Goal: Transaction & Acquisition: Purchase product/service

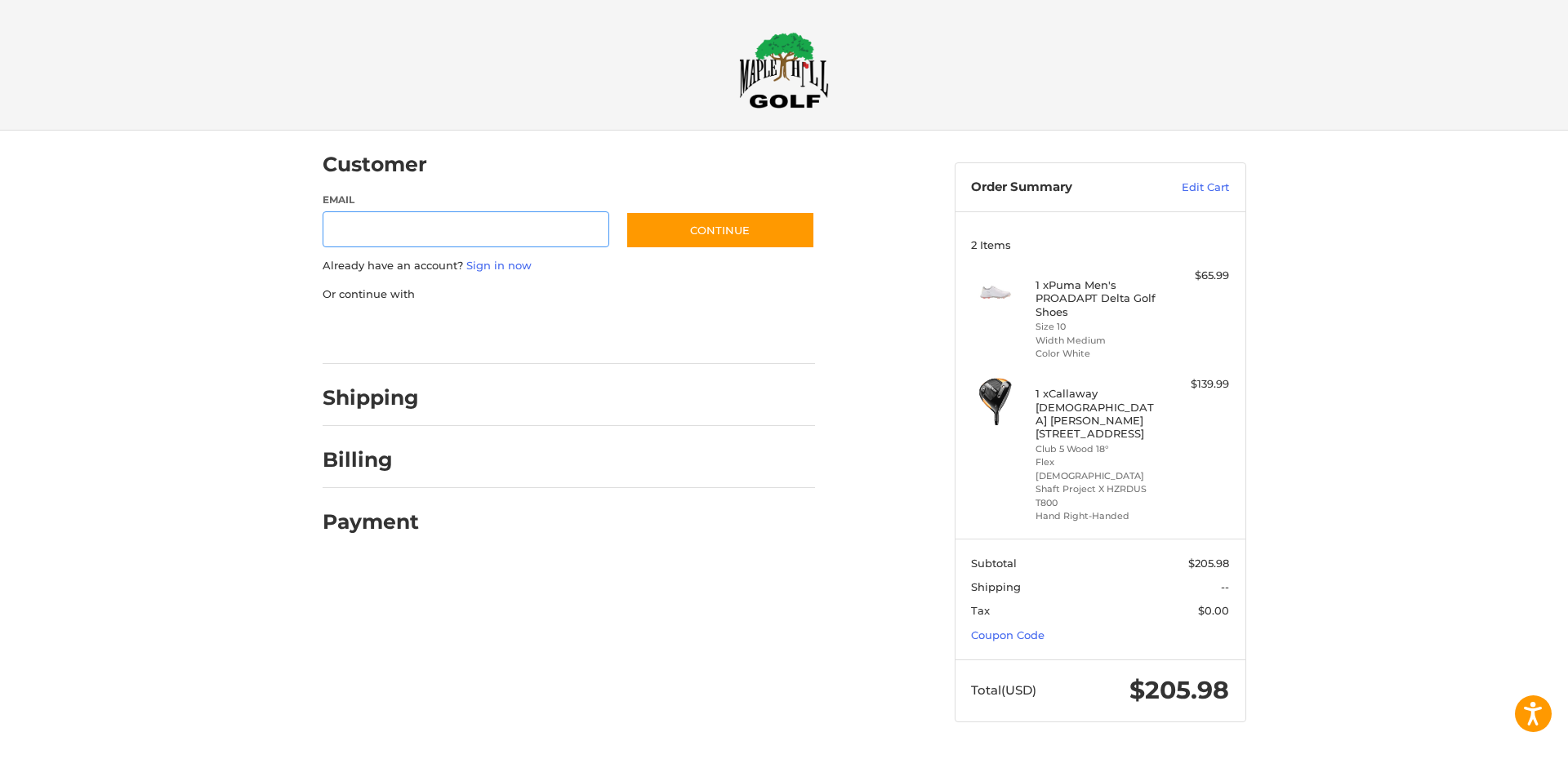
click at [417, 233] on input "Email" at bounding box center [466, 229] width 288 height 36
type input "**********"
click at [730, 231] on button "Continue" at bounding box center [720, 230] width 190 height 37
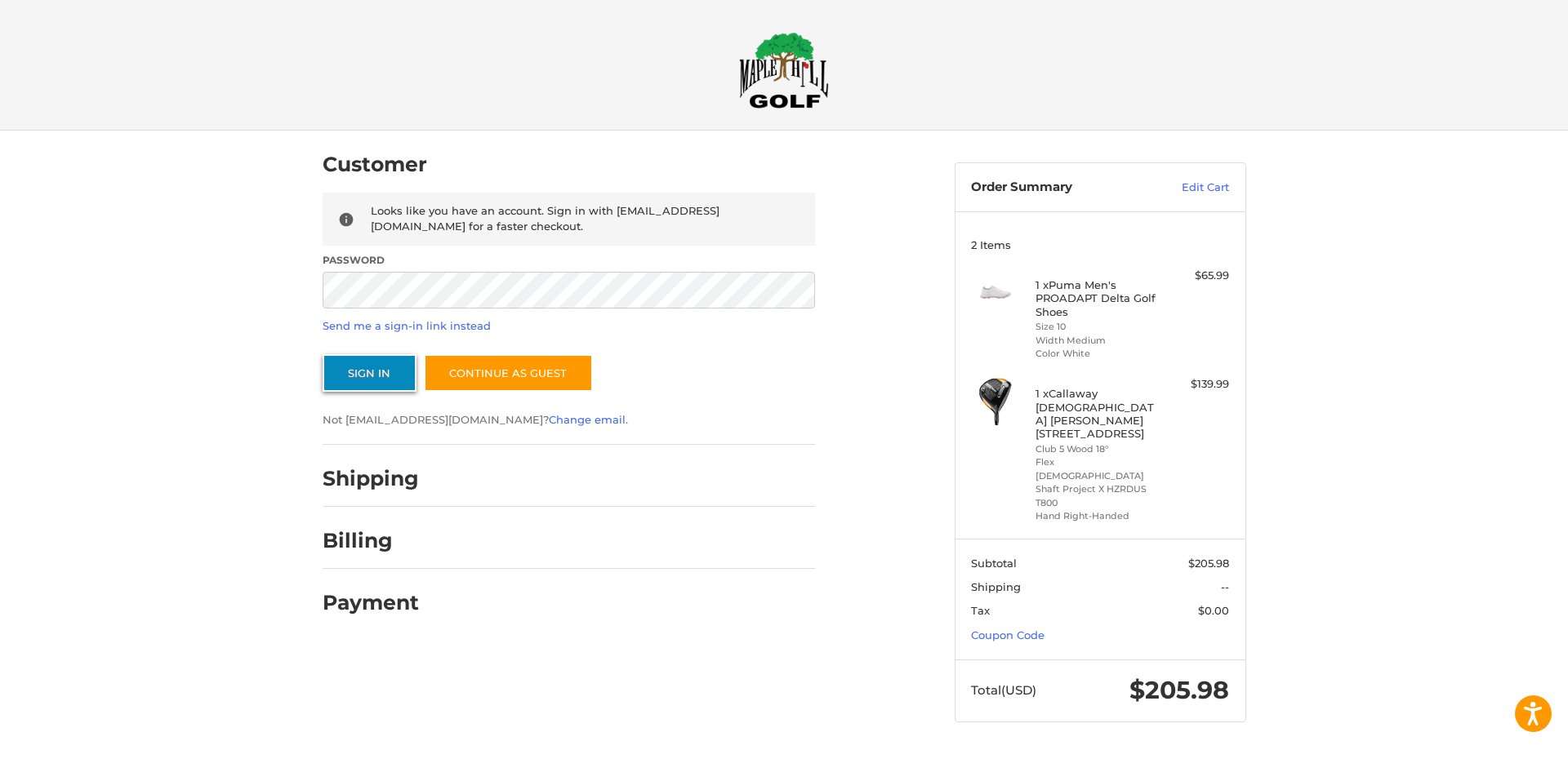
click at [378, 371] on button "Sign In" at bounding box center [369, 373] width 94 height 37
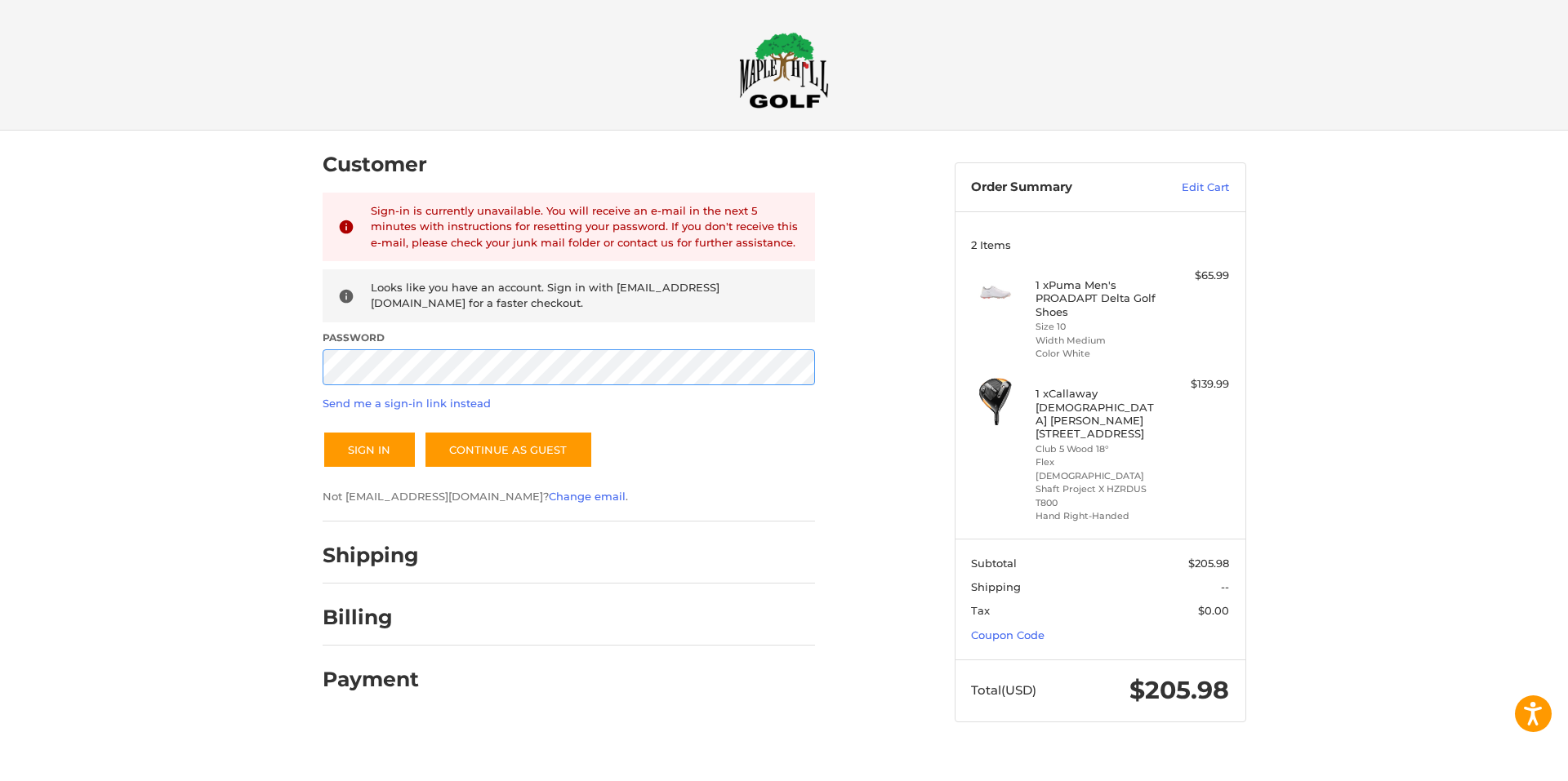
click at [129, 375] on div "Customer Returning Customer Sign-in is currently unavailable. You will receive …" at bounding box center [784, 442] width 1568 height 623
click at [322, 431] on button "Sign In" at bounding box center [369, 449] width 94 height 37
click at [995, 629] on link "Coupon Code" at bounding box center [1007, 635] width 74 height 13
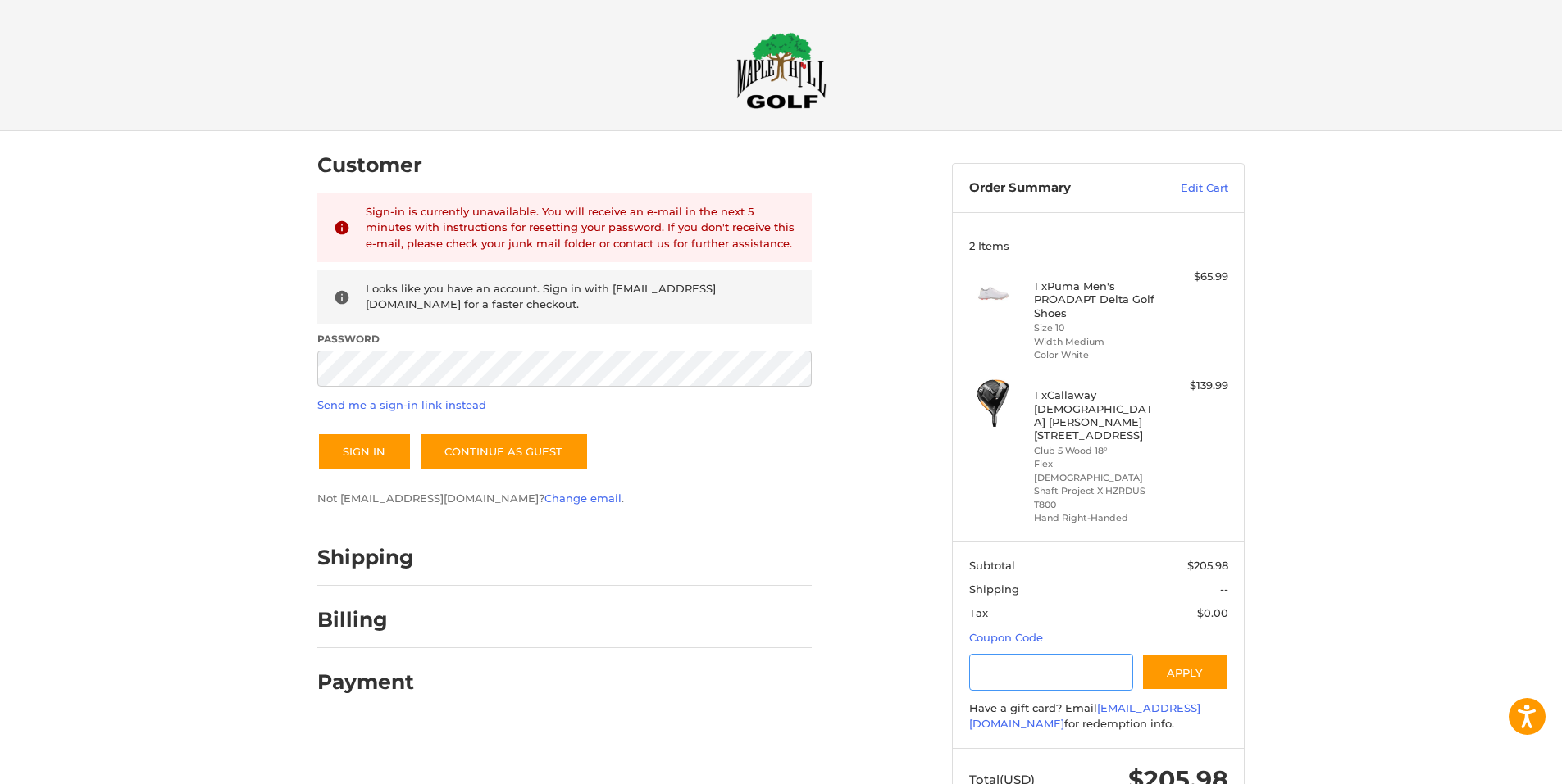
click at [997, 654] on input "Gift Certificate or Coupon Code" at bounding box center [1052, 671] width 165 height 37
type input "*********"
click at [1205, 654] on button "Apply" at bounding box center [1185, 671] width 87 height 37
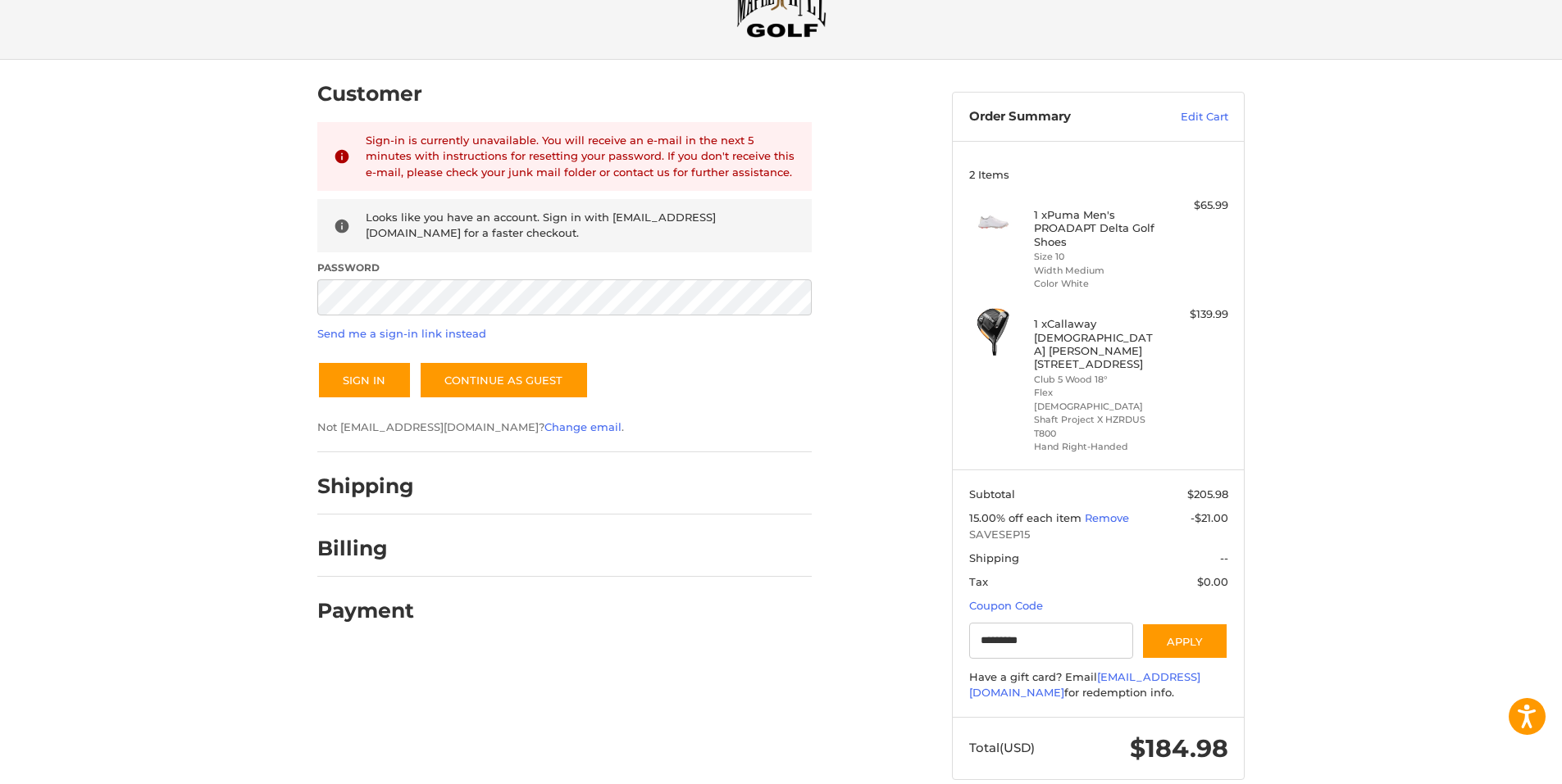
scroll to position [72, 0]
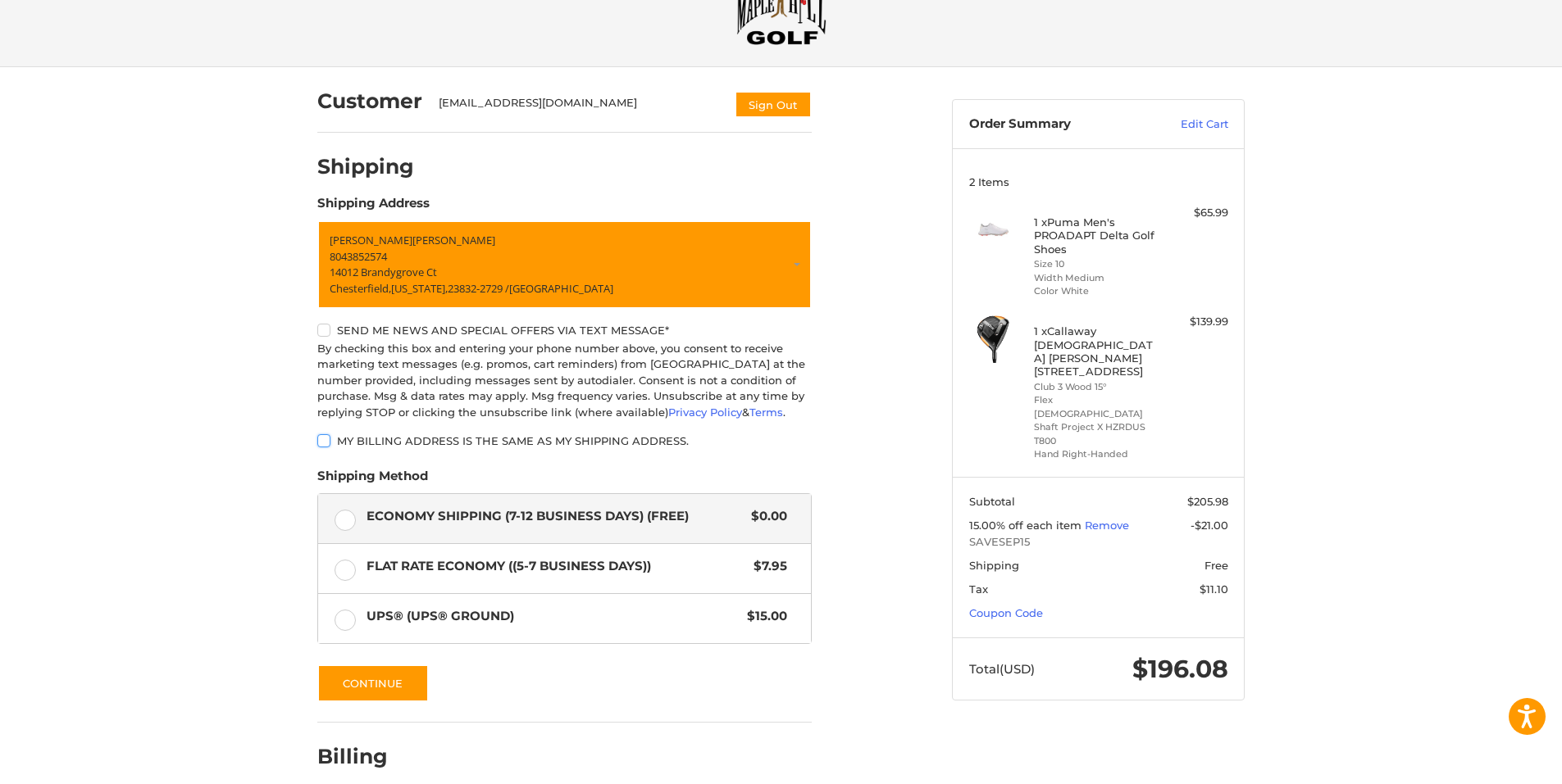
scroll to position [143, 0]
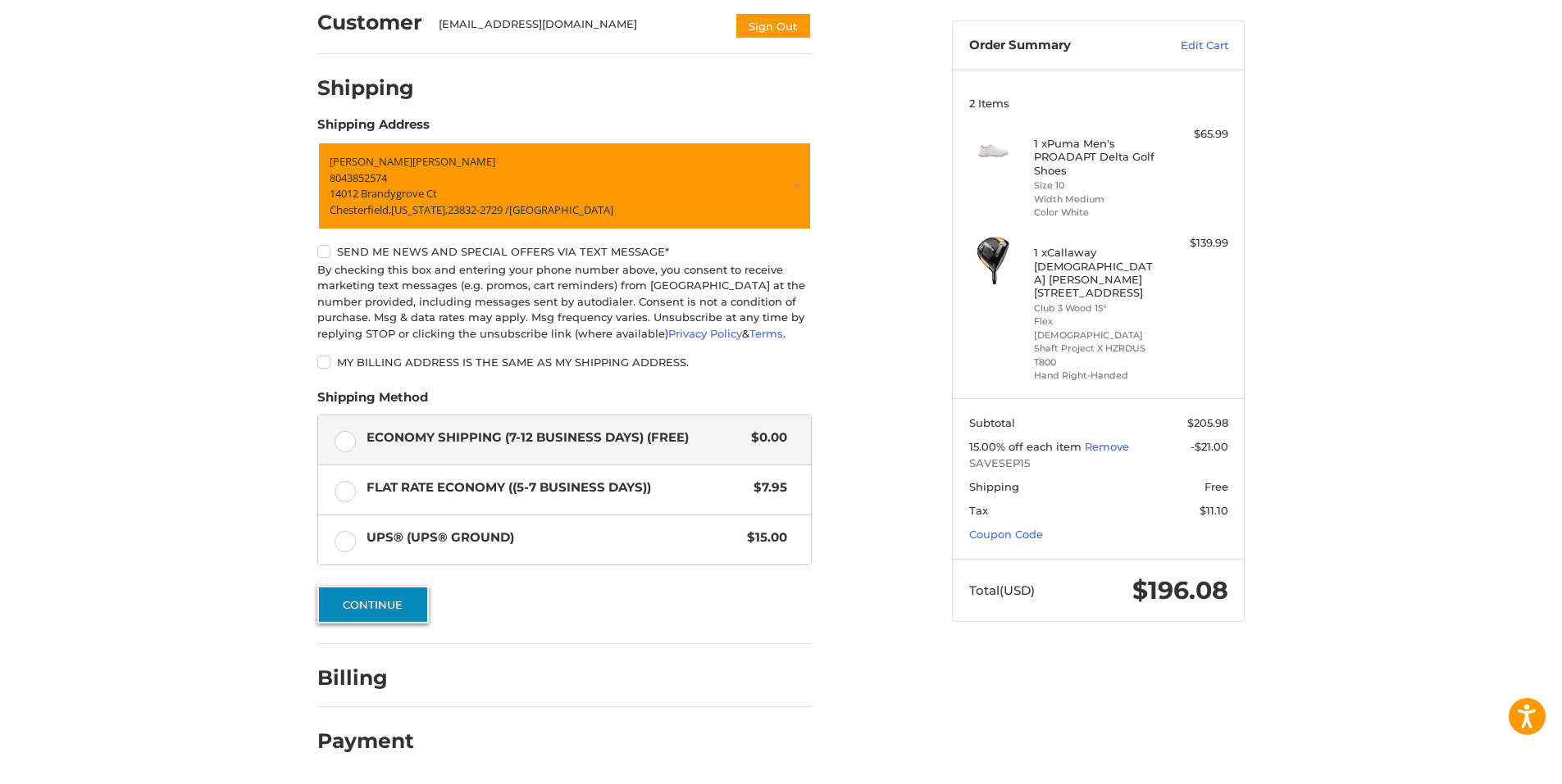
click at [356, 607] on button "Continue" at bounding box center [372, 605] width 112 height 38
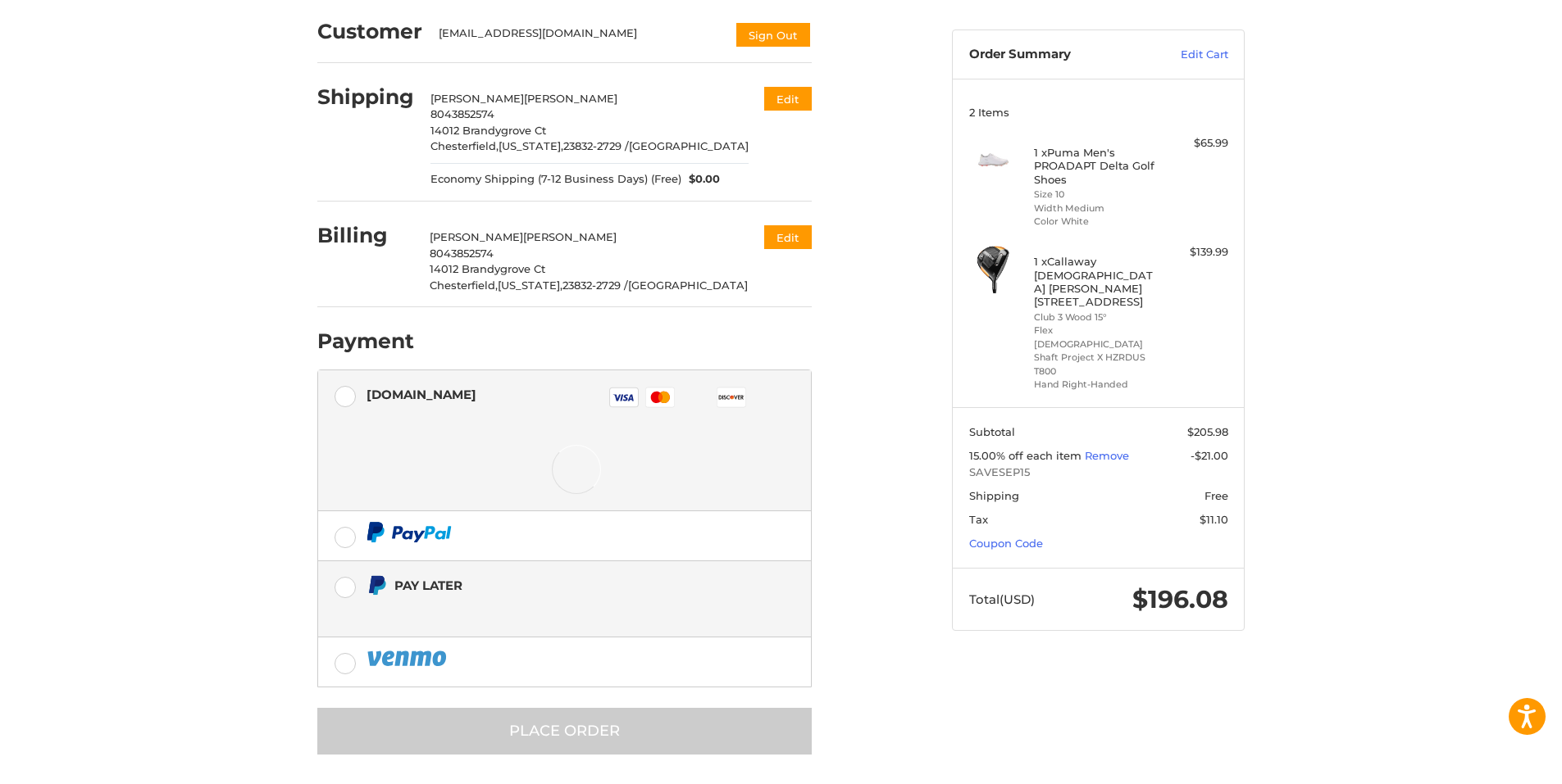
scroll to position [140, 0]
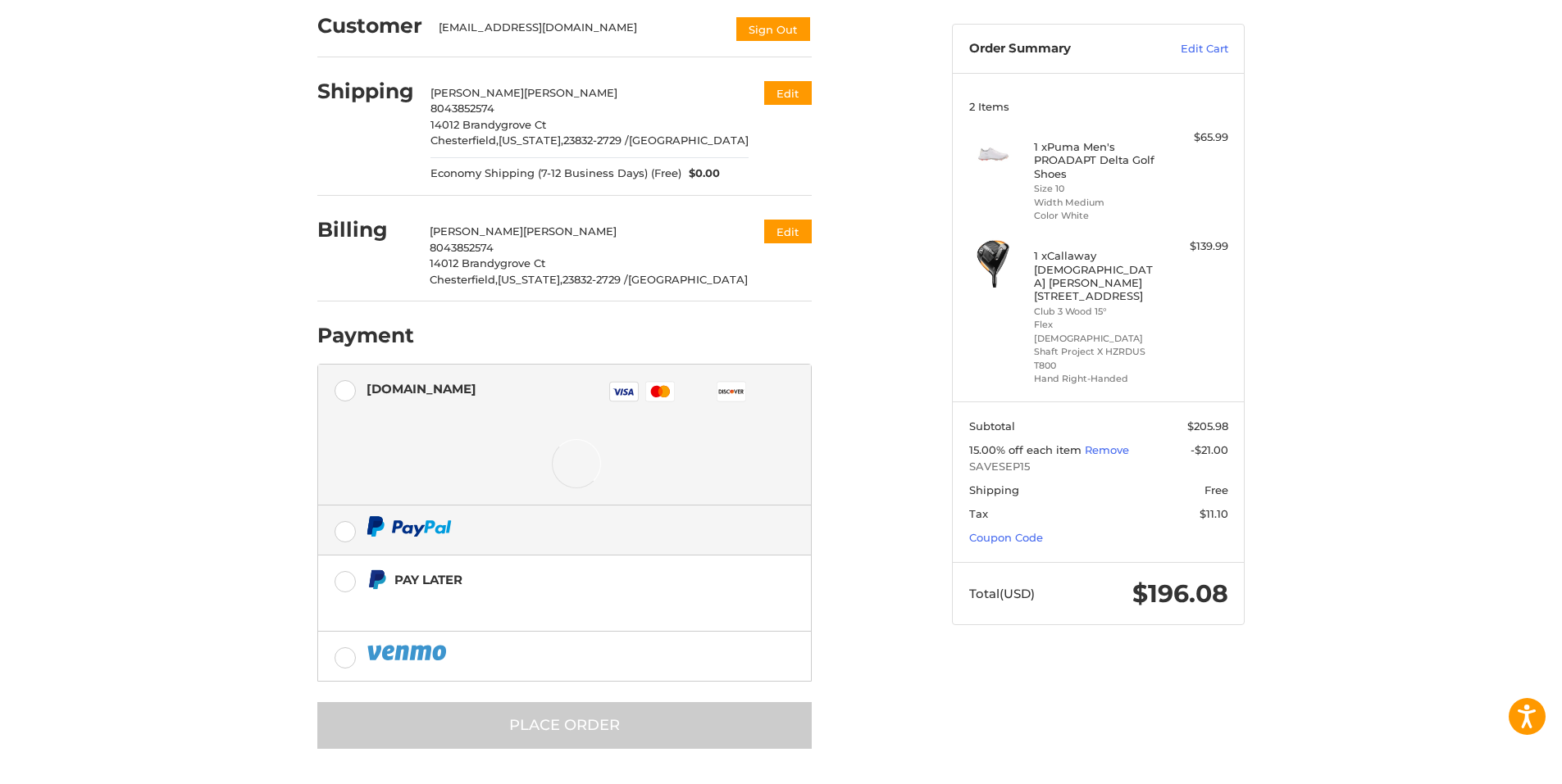
click at [339, 506] on li "[DOMAIN_NAME] Visa Master Amex Discover Diners Club JCB Credit card Credit Card…" at bounding box center [564, 435] width 493 height 142
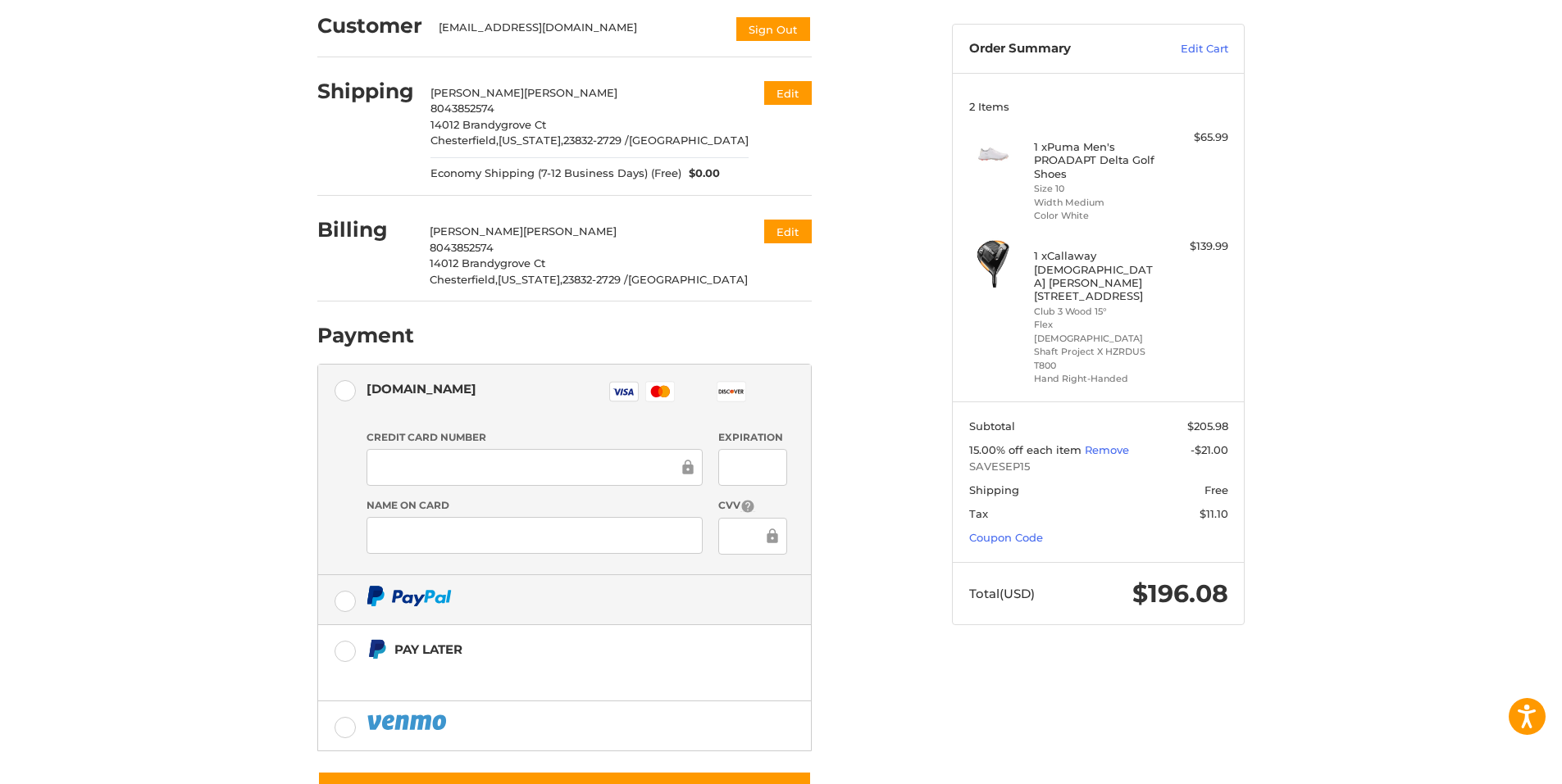
click at [341, 599] on label at bounding box center [564, 600] width 493 height 49
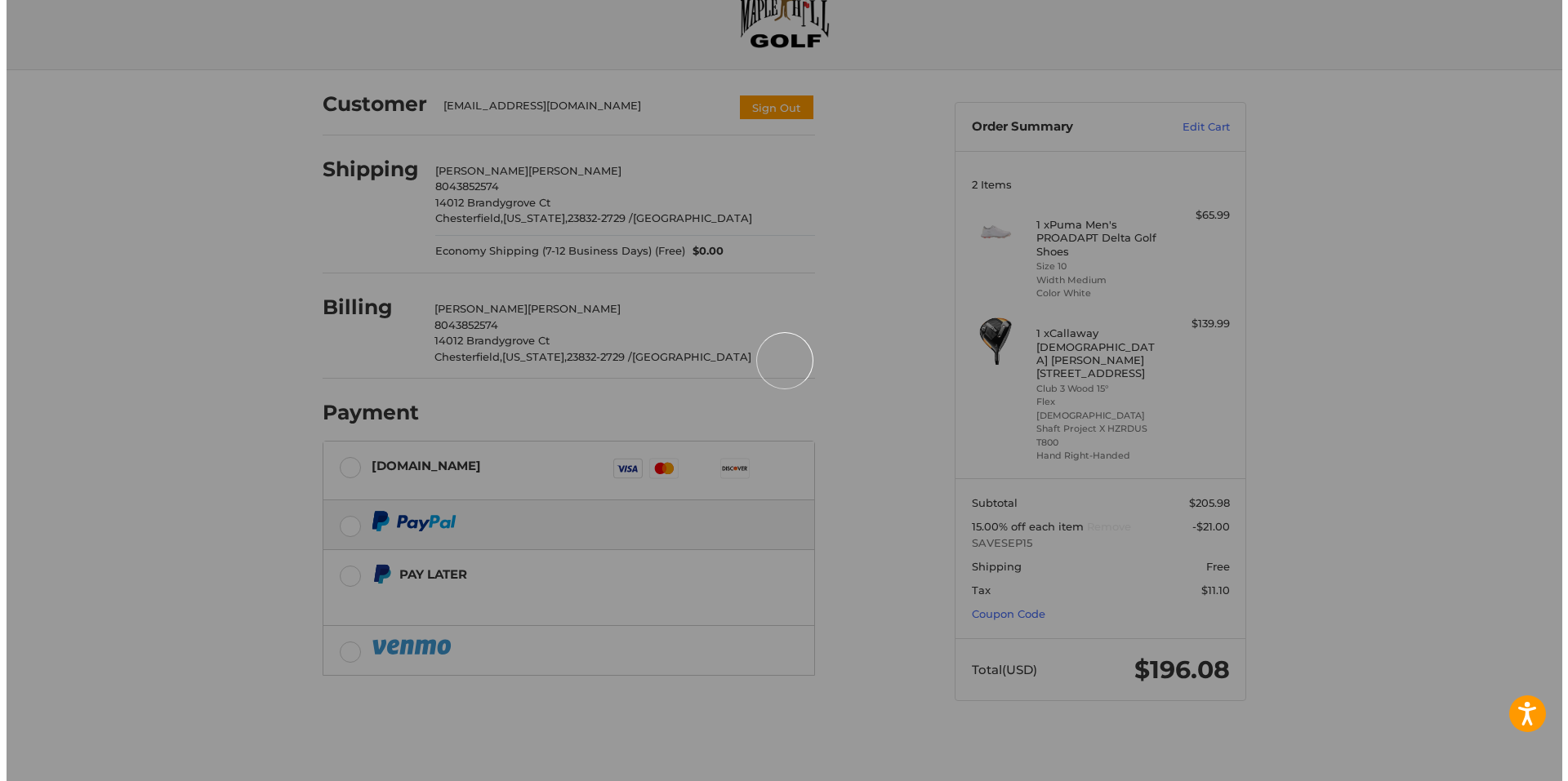
scroll to position [0, 0]
